Goal: Find specific page/section: Find specific page/section

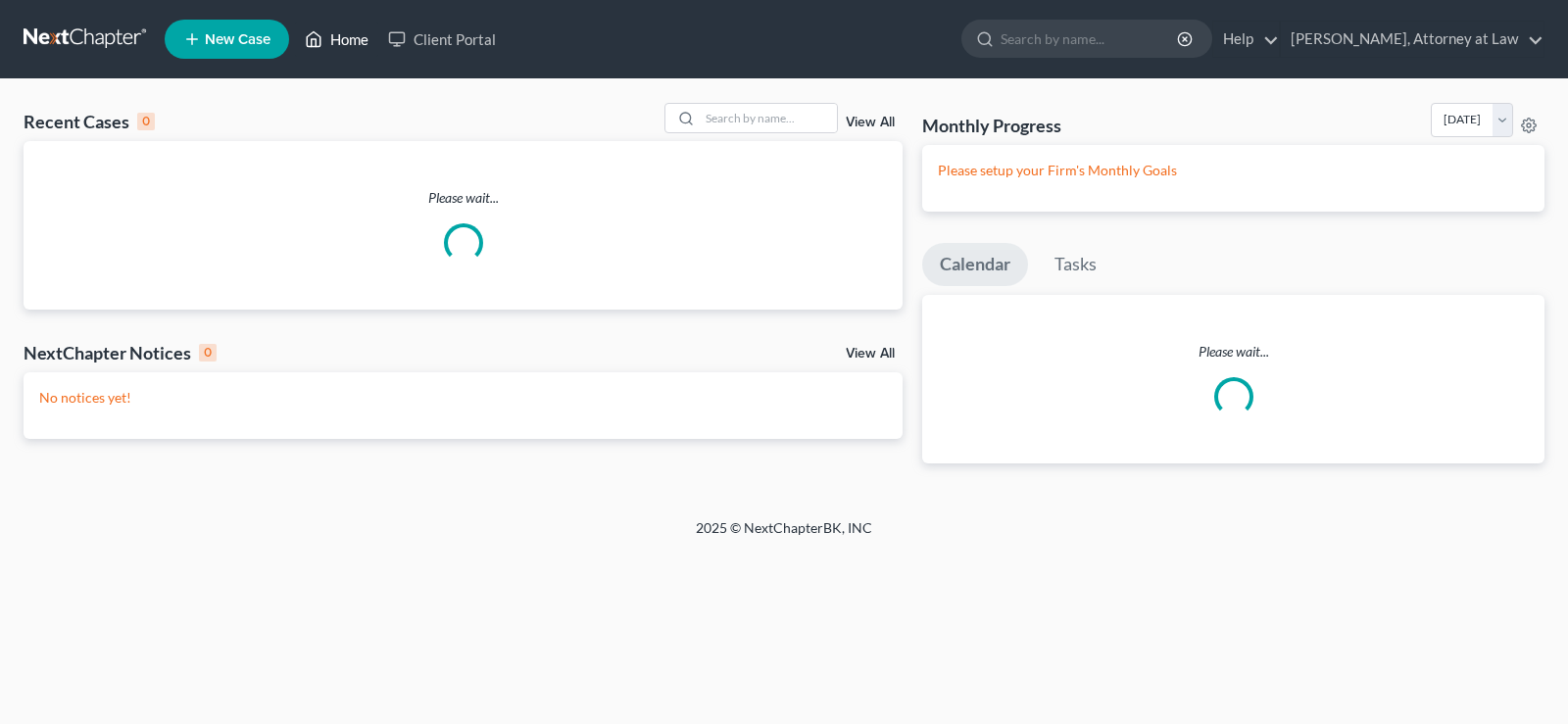
drag, startPoint x: 0, startPoint y: 0, endPoint x: 1013, endPoint y: 118, distance: 1019.8
click at [342, 29] on link "Home" at bounding box center [336, 39] width 84 height 35
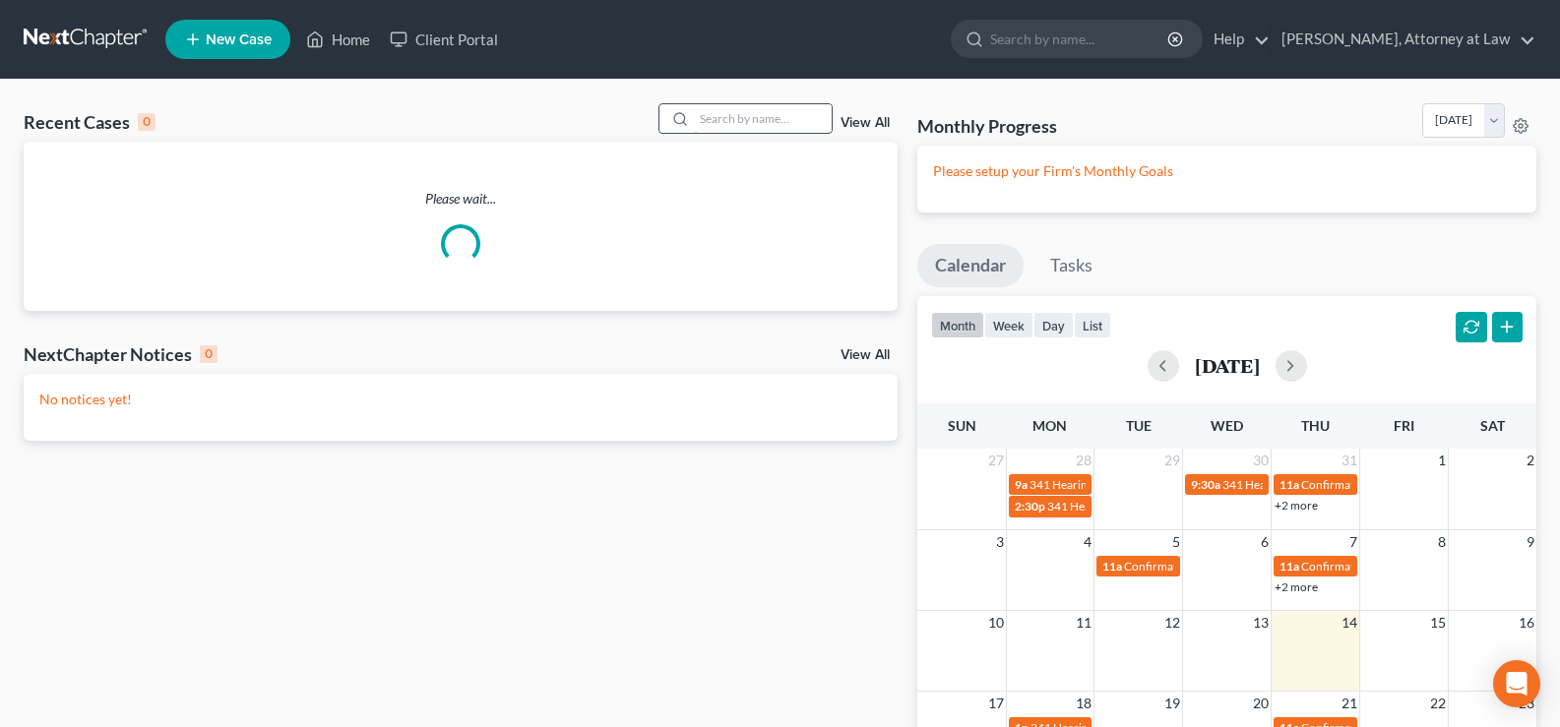
click at [771, 125] on input "search" at bounding box center [763, 118] width 138 height 29
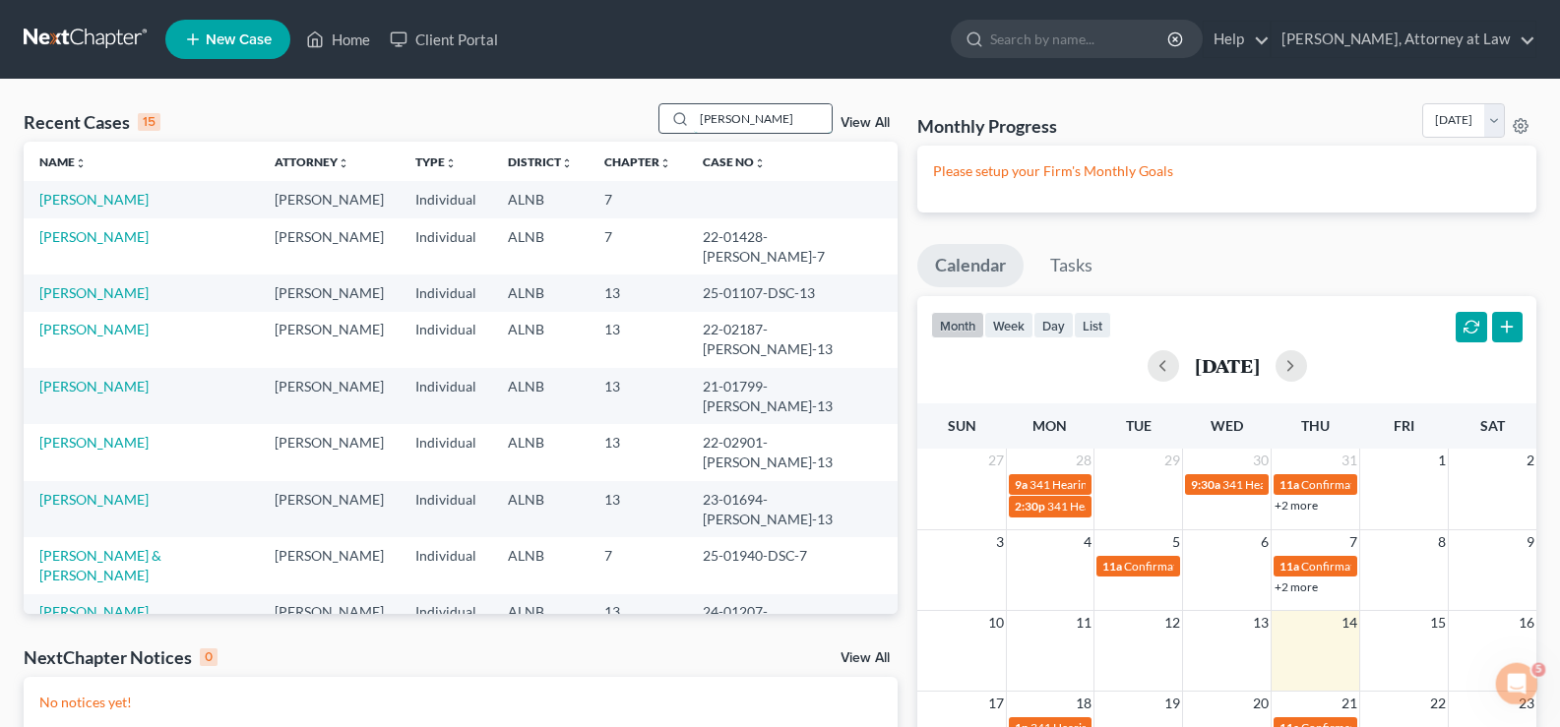
type input "[PERSON_NAME]"
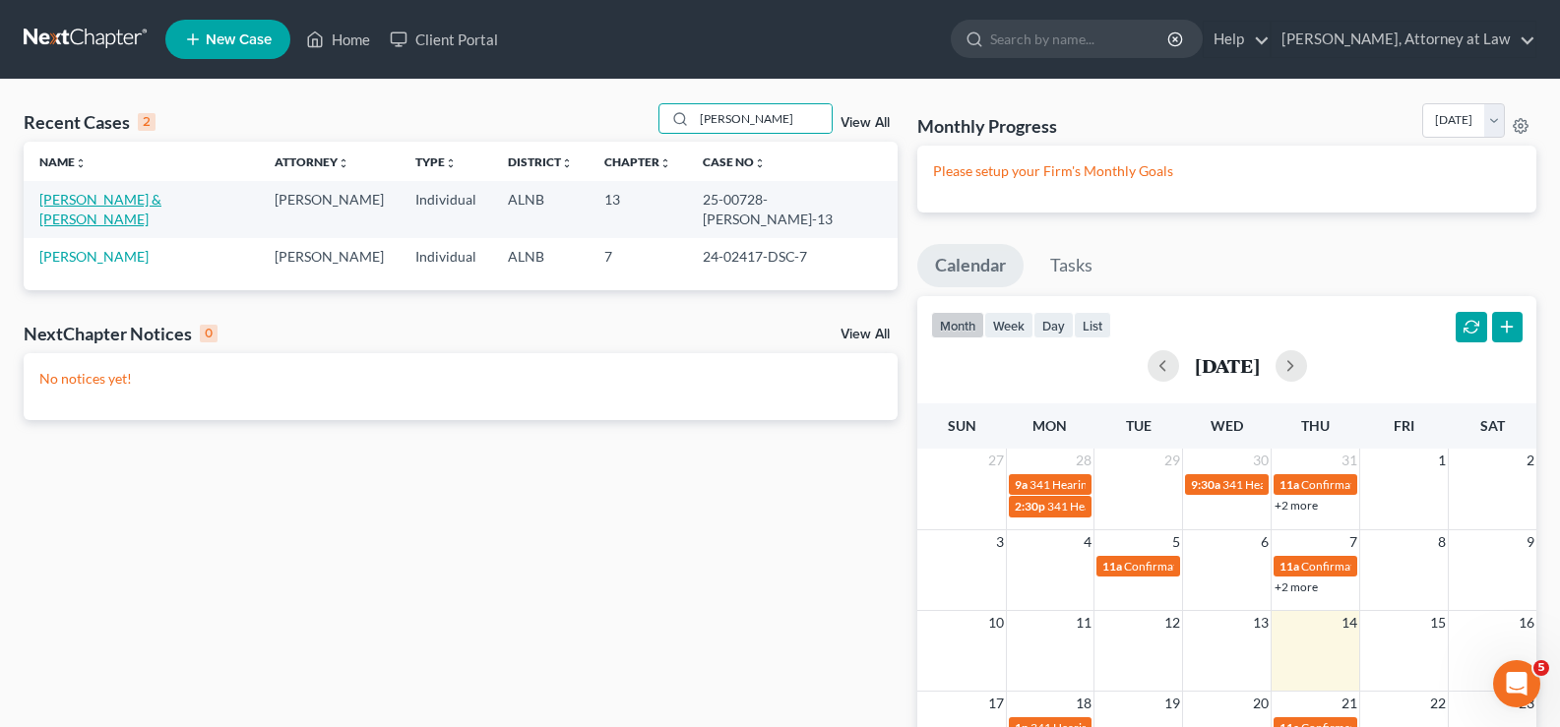
click at [131, 192] on link "[PERSON_NAME] & [PERSON_NAME]" at bounding box center [100, 209] width 122 height 36
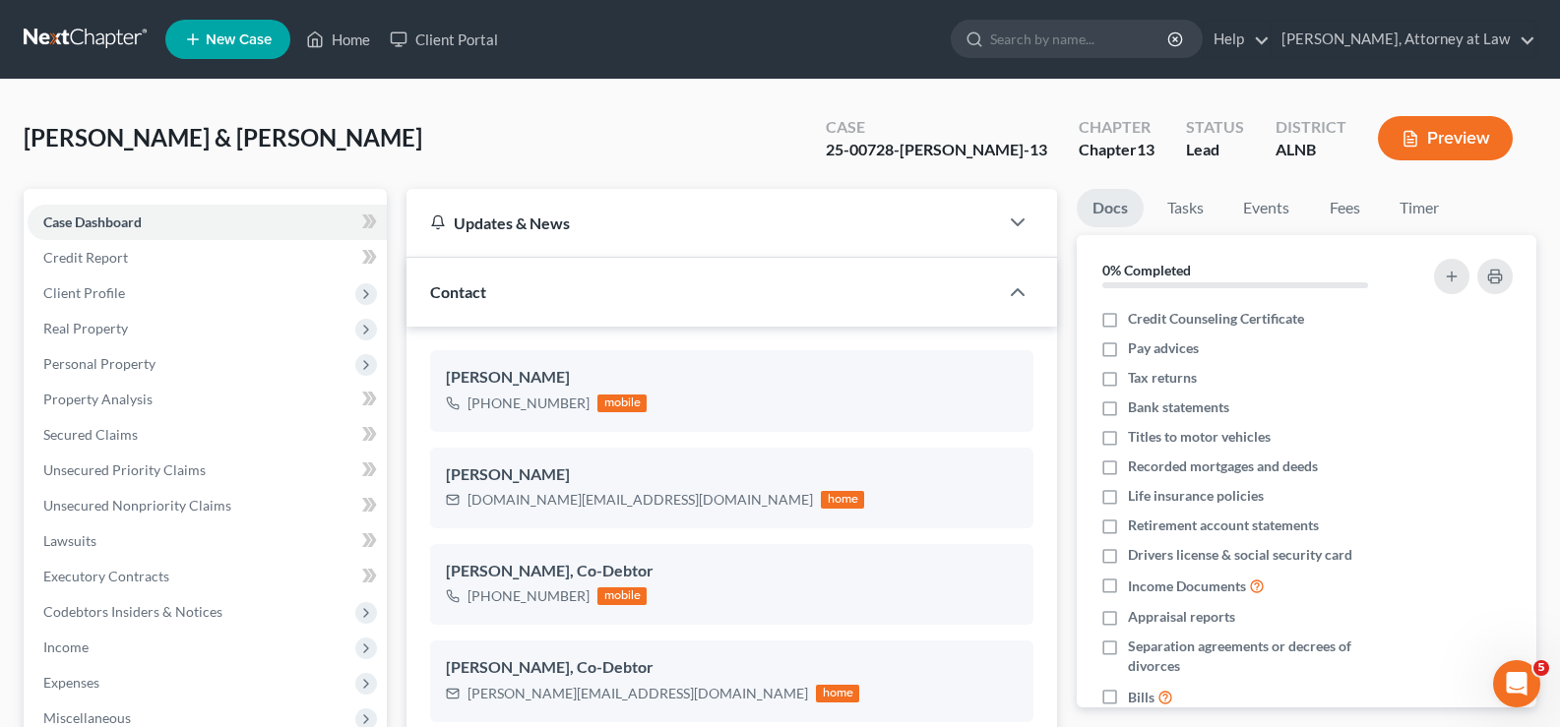
click at [1445, 138] on button "Preview" at bounding box center [1445, 138] width 135 height 44
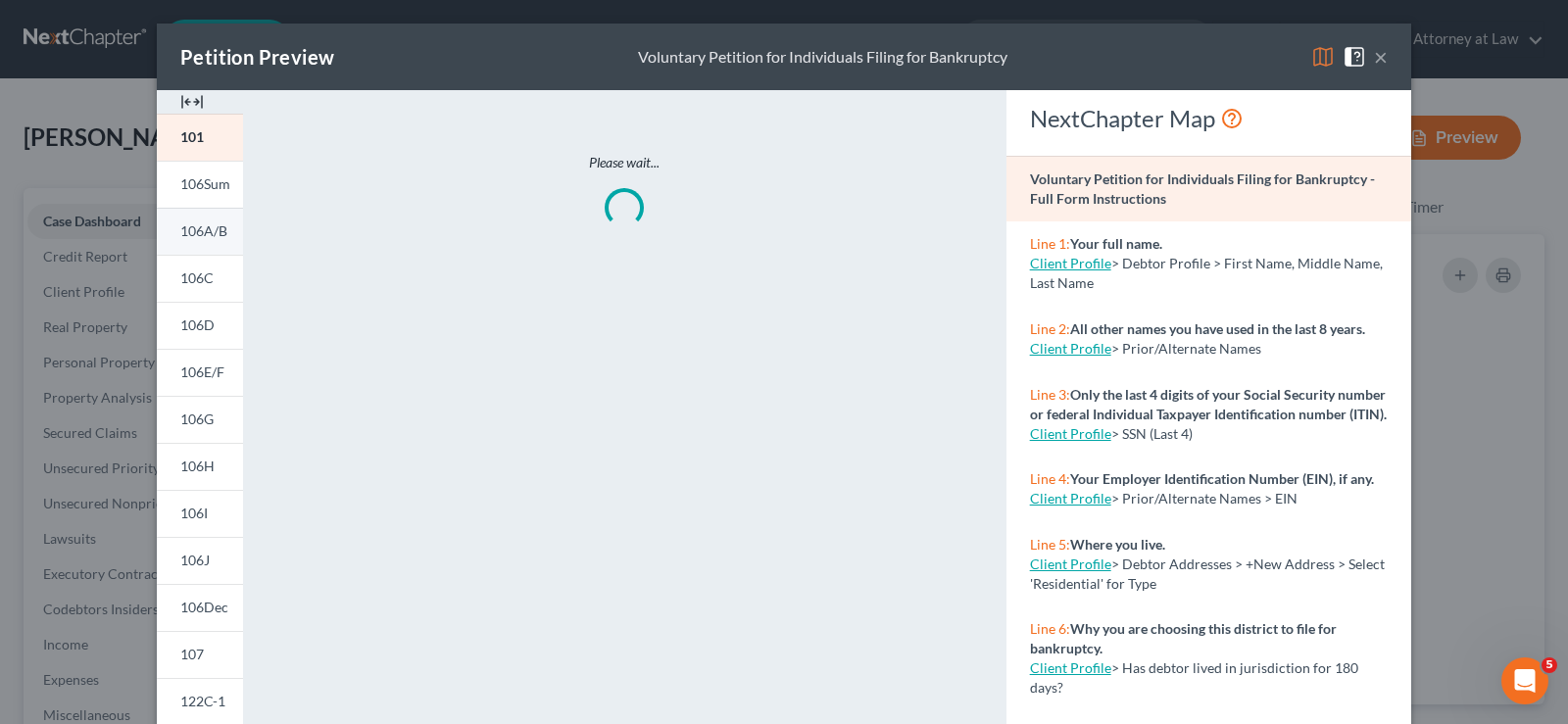
click at [210, 221] on link "106A/B" at bounding box center [200, 231] width 87 height 47
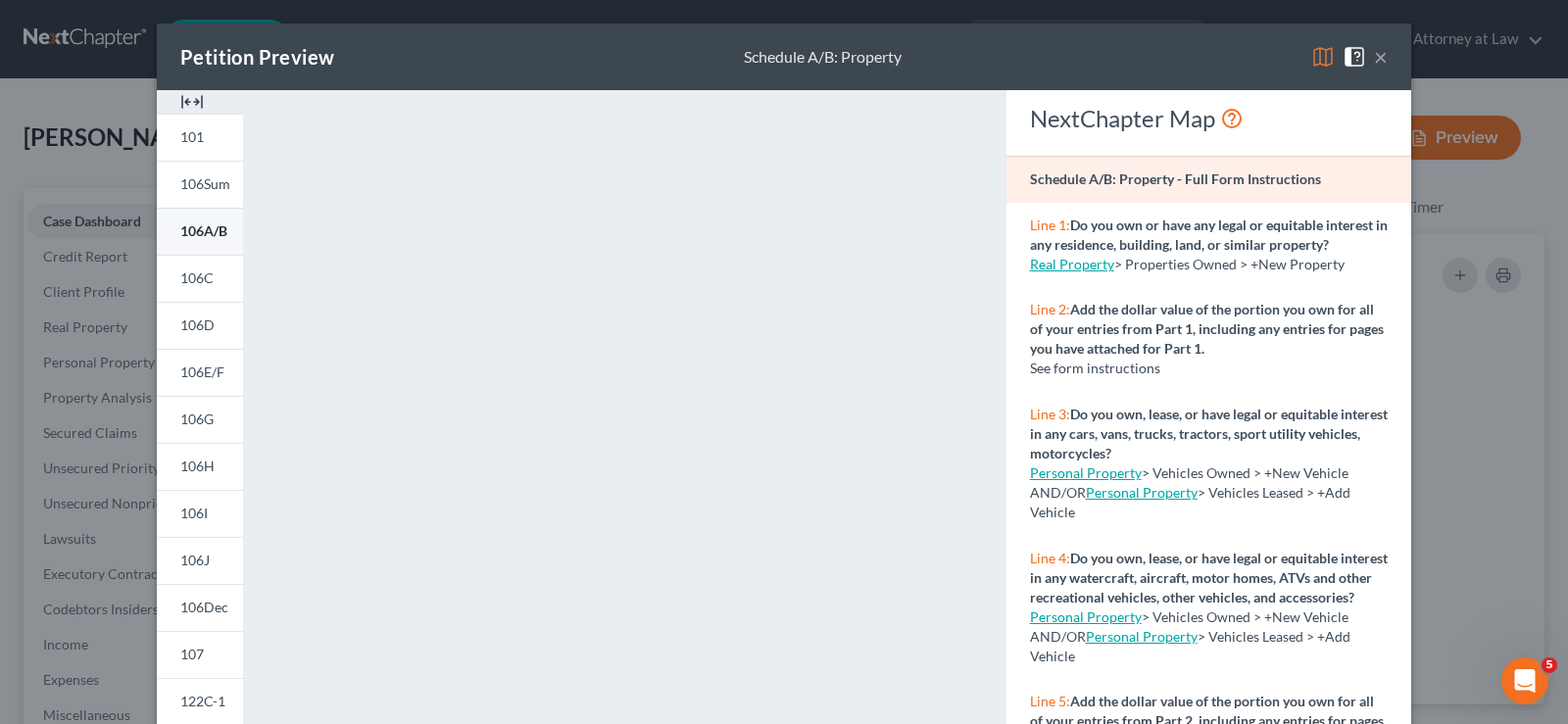
click at [211, 239] on span "106A/B" at bounding box center [203, 230] width 47 height 17
click at [1168, 607] on p "Line 4: Do you own, lease, or have legal or equitable interest in any watercraf…" at bounding box center [1209, 578] width 357 height 59
click at [1375, 53] on button "×" at bounding box center [1381, 57] width 14 height 24
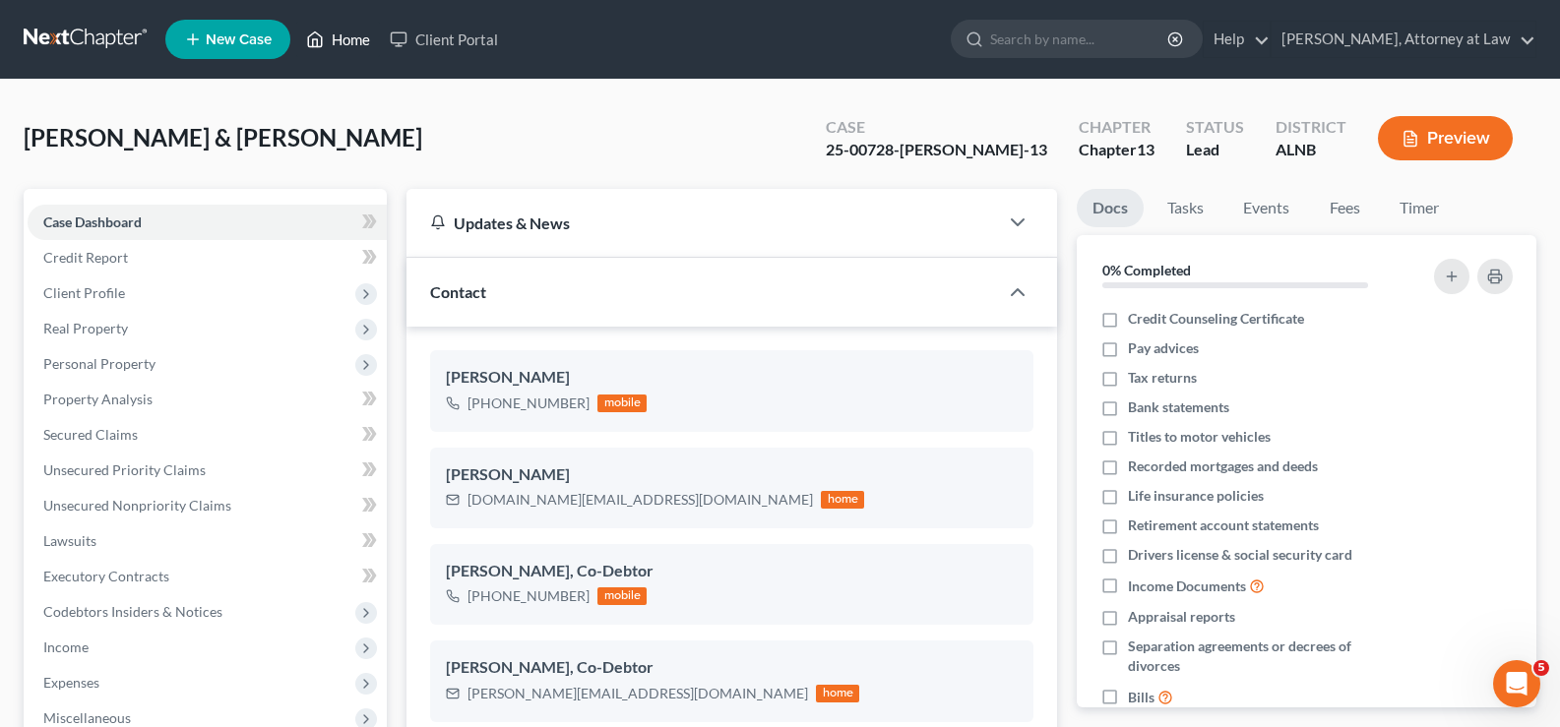
click at [359, 43] on link "Home" at bounding box center [338, 39] width 84 height 35
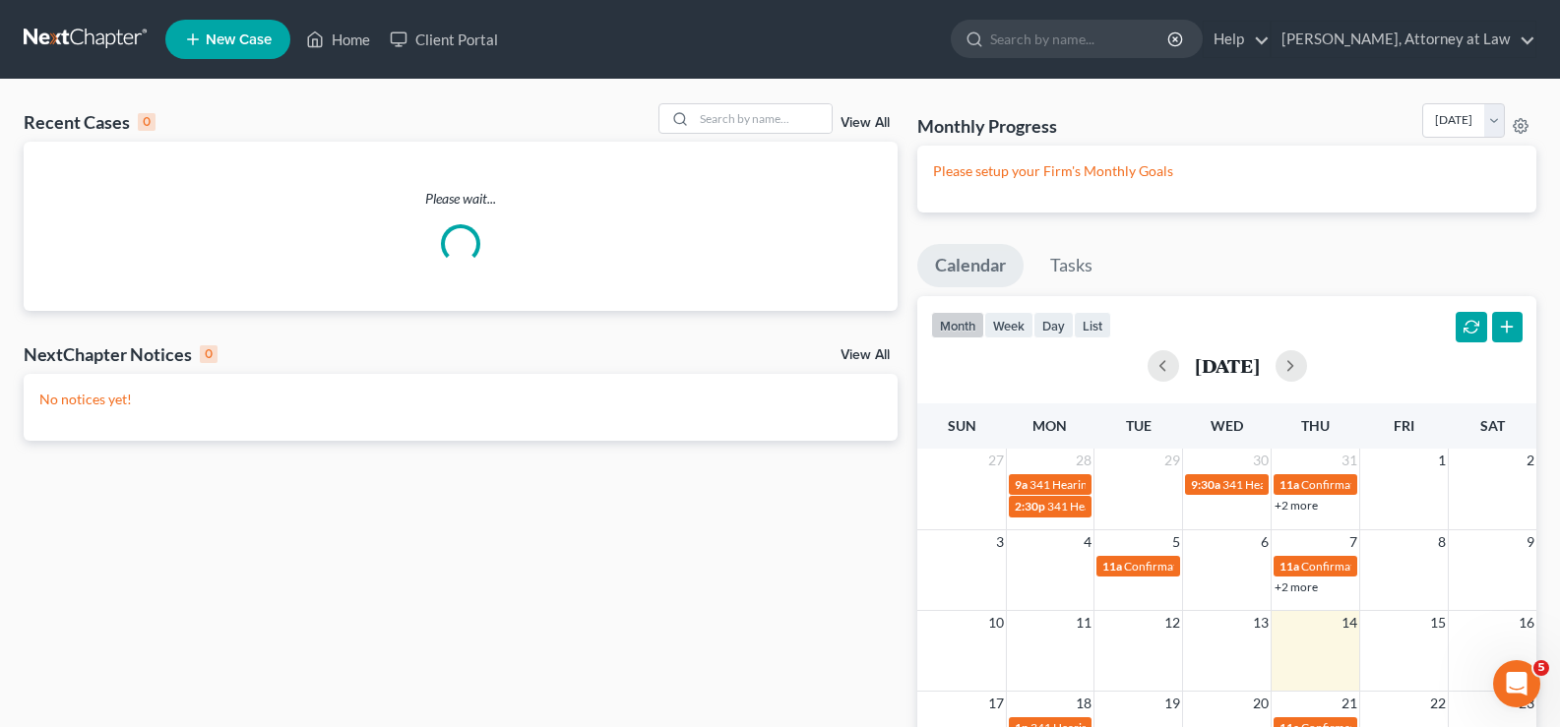
click at [754, 134] on div at bounding box center [746, 118] width 175 height 31
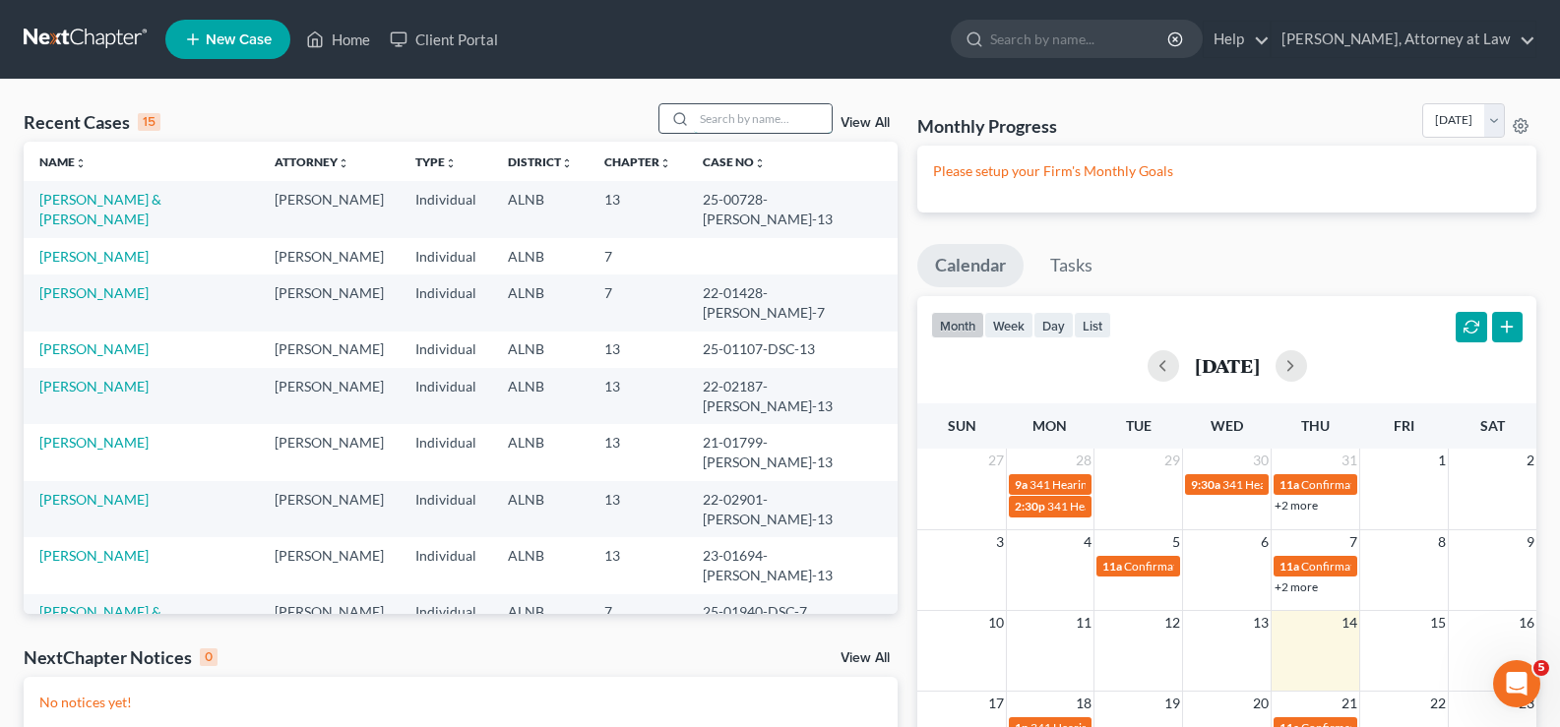
click at [713, 109] on input "search" at bounding box center [763, 118] width 138 height 29
type input "[PERSON_NAME]"
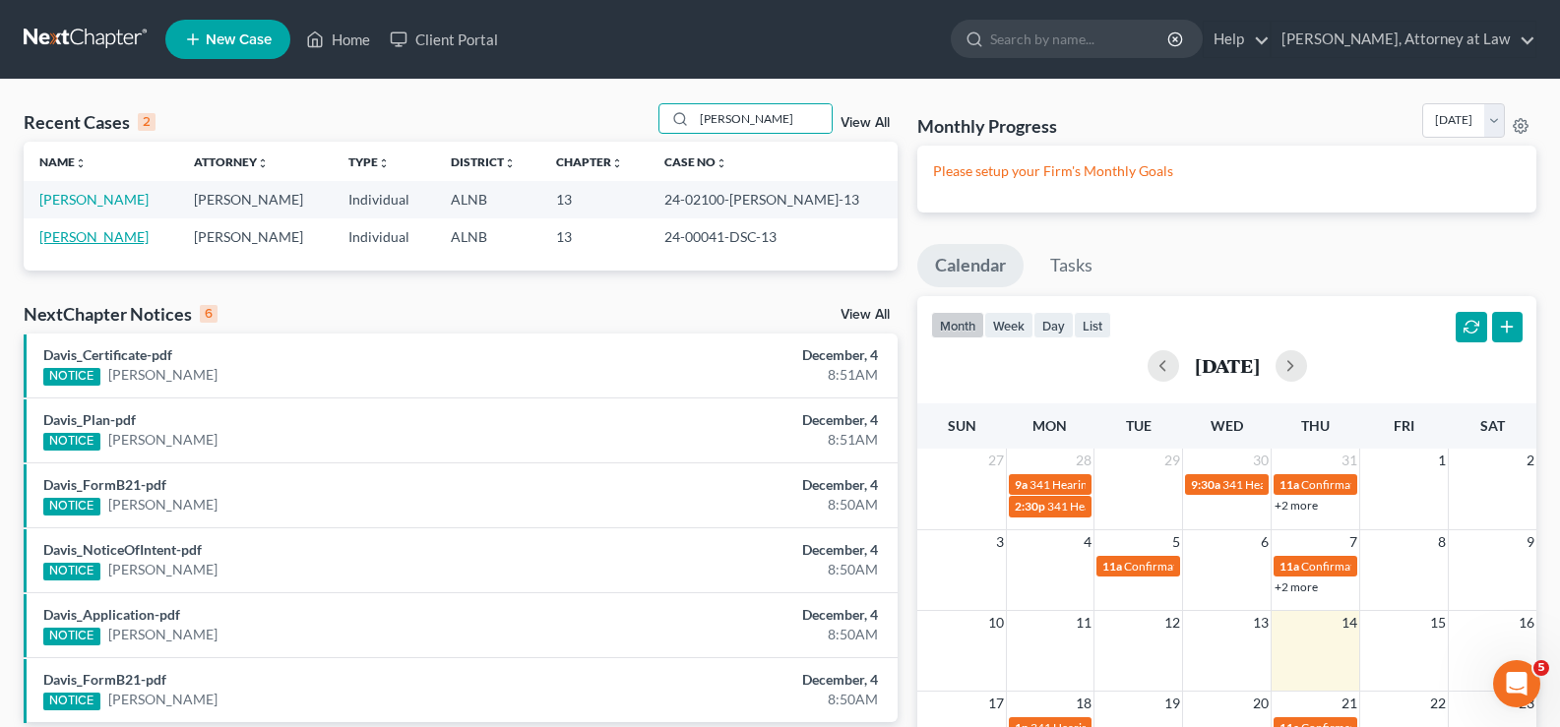
click at [104, 234] on link "[PERSON_NAME]" at bounding box center [93, 236] width 109 height 17
